Goal: Task Accomplishment & Management: Use online tool/utility

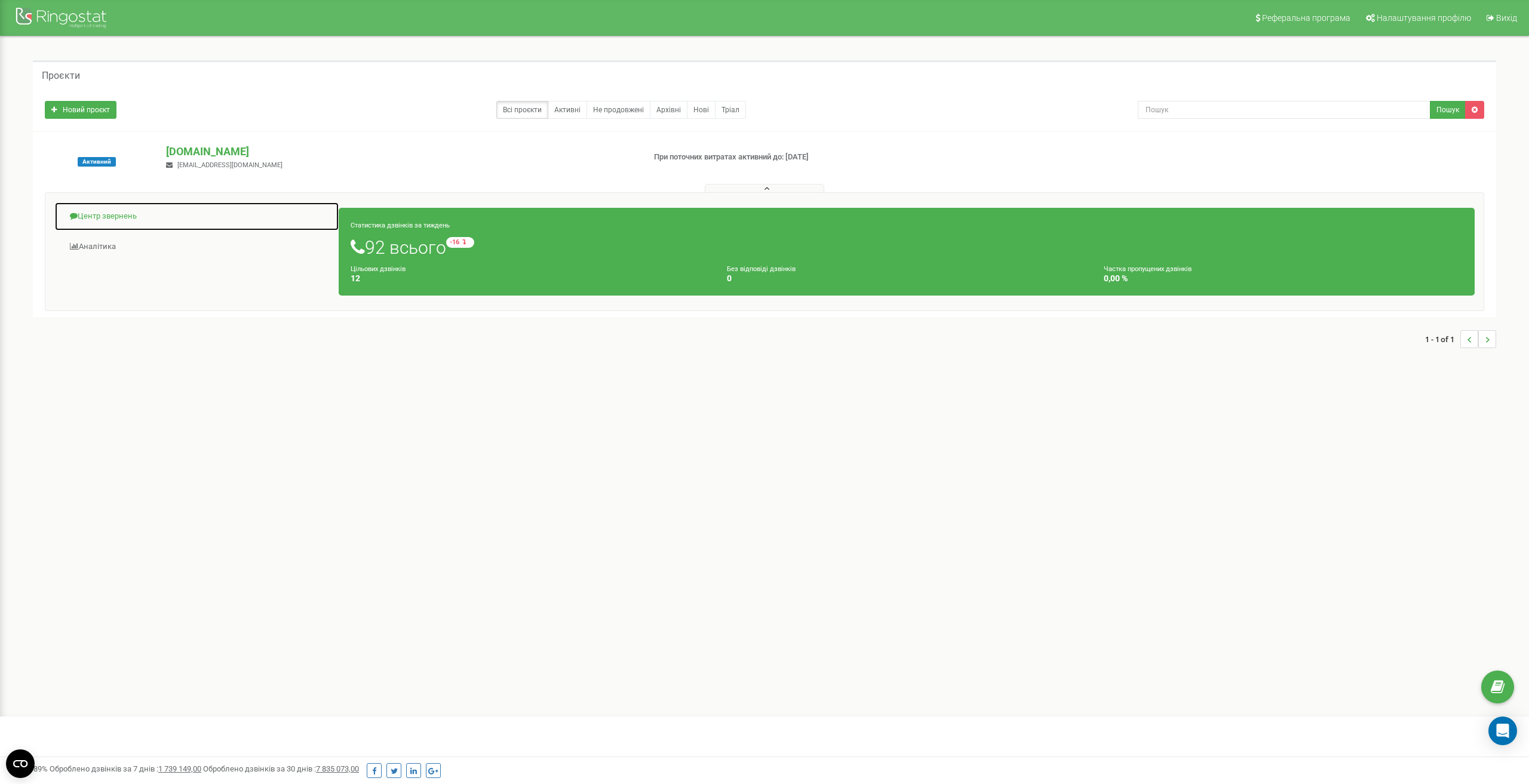
click at [150, 213] on link "Центр звернень" at bounding box center [197, 216] width 285 height 29
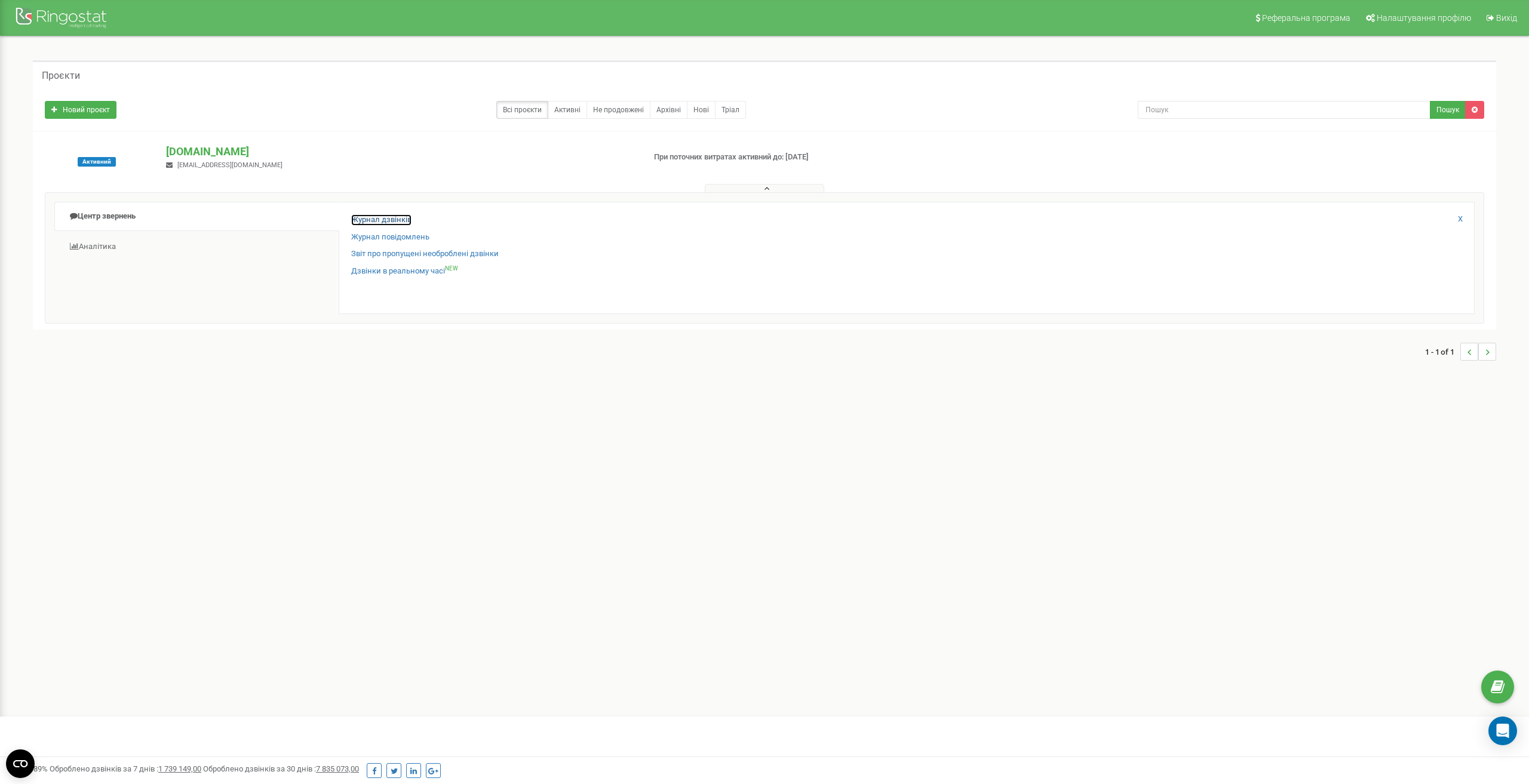
click at [398, 218] on link "Журнал дзвінків" at bounding box center [381, 220] width 60 height 12
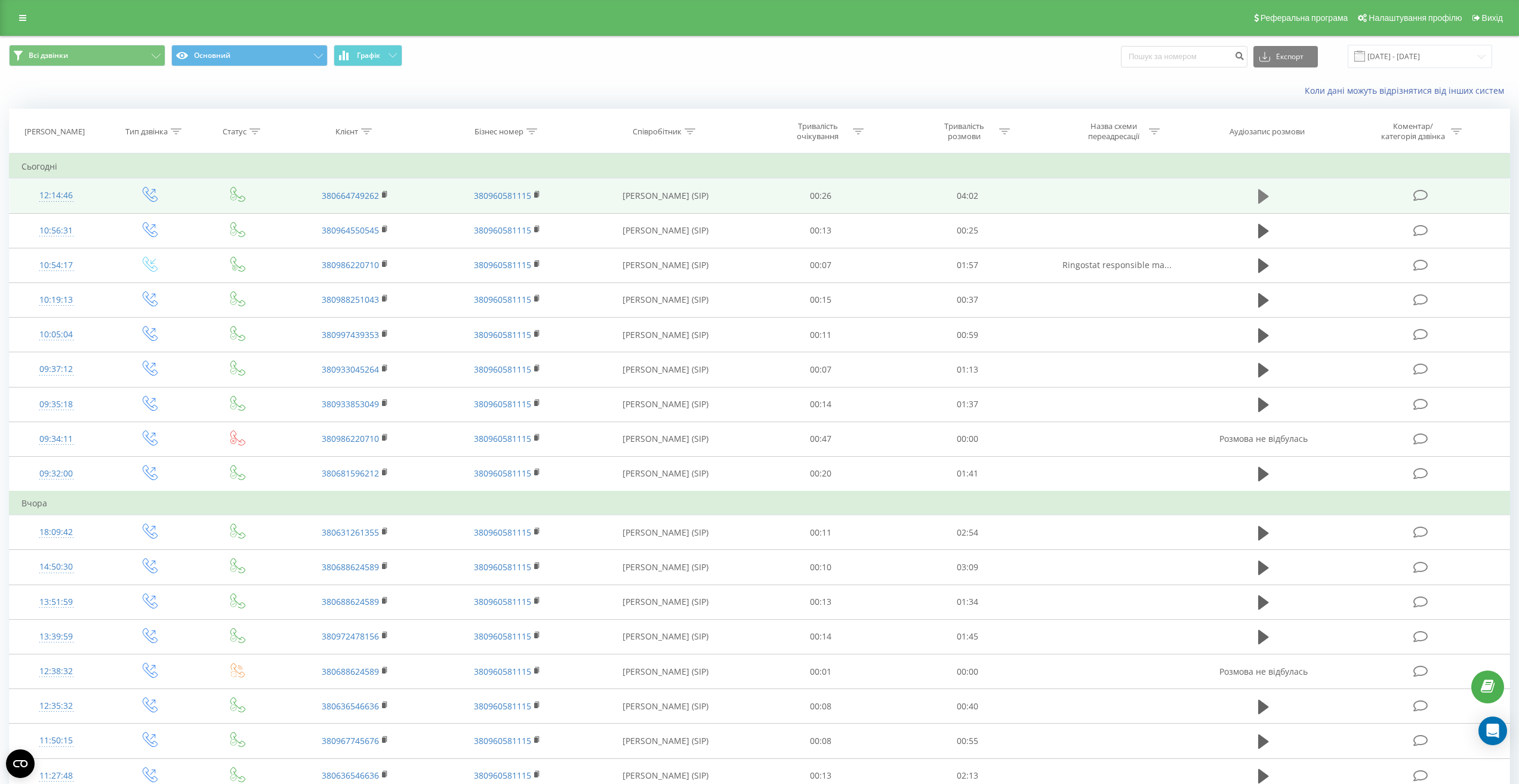
click at [1271, 197] on button at bounding box center [1264, 196] width 18 height 18
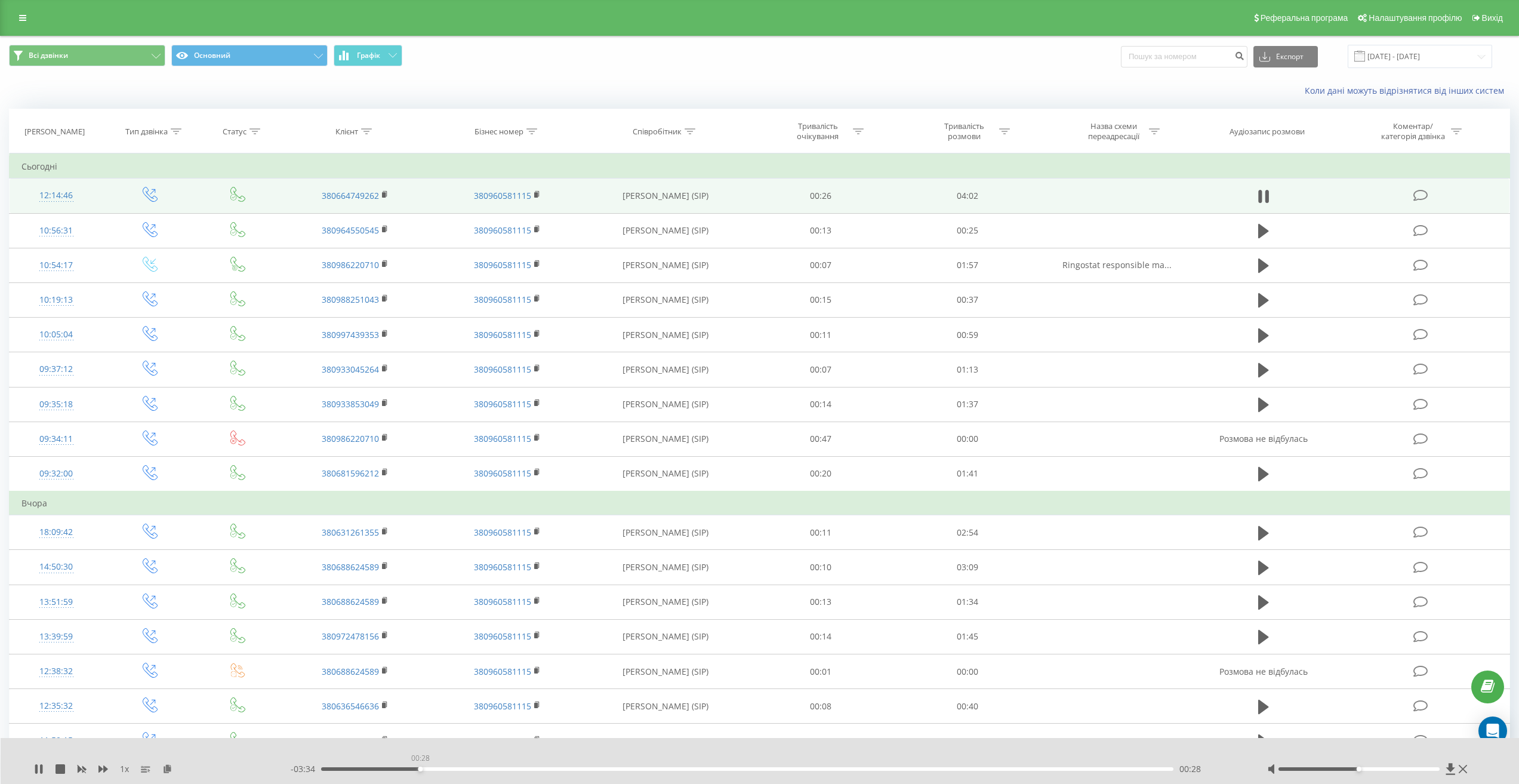
click at [420, 768] on div "00:28" at bounding box center [747, 768] width 852 height 4
click at [405, 770] on div "00:23" at bounding box center [747, 768] width 852 height 4
click at [807, 768] on div "02:18" at bounding box center [747, 768] width 852 height 4
click at [890, 767] on div "02:19" at bounding box center [747, 768] width 852 height 4
